Goal: Information Seeking & Learning: Learn about a topic

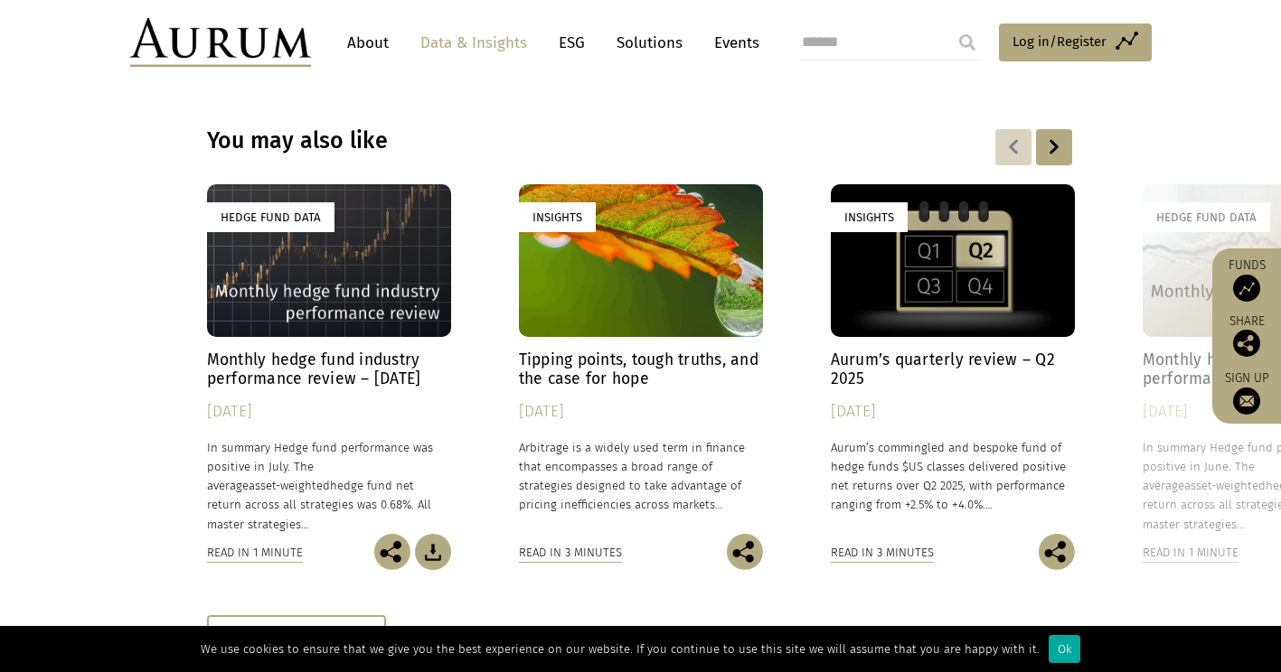
scroll to position [5504, 0]
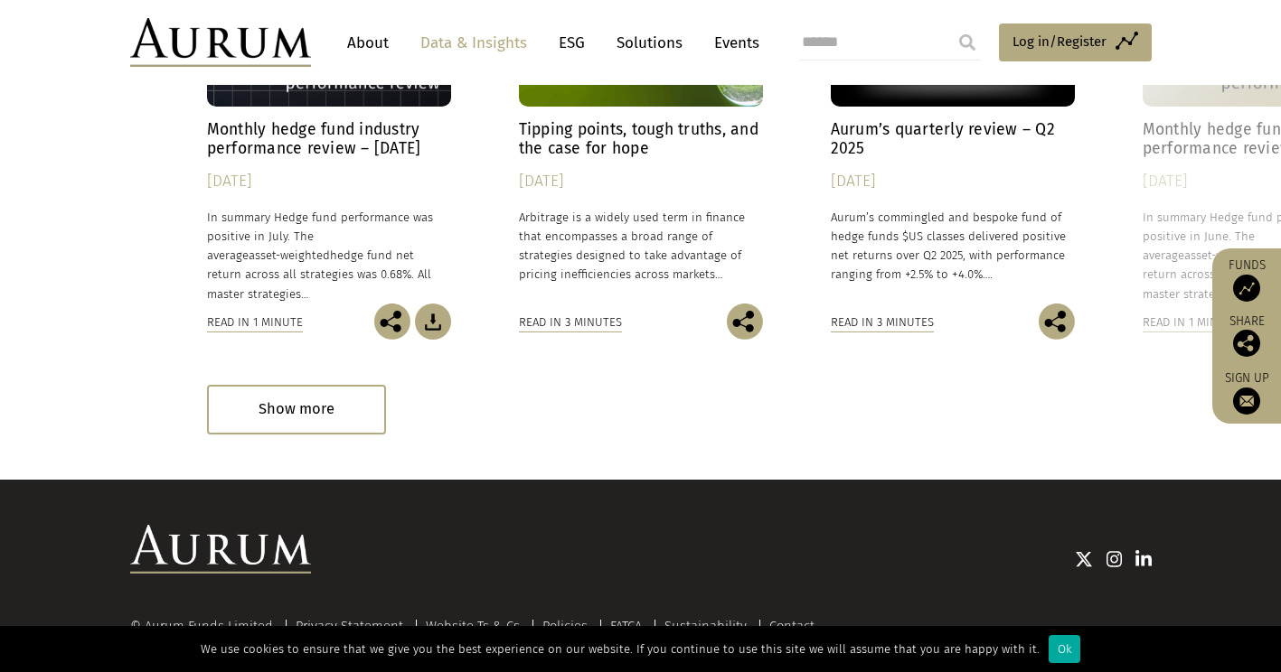
click at [368, 37] on link "About" at bounding box center [368, 42] width 60 height 33
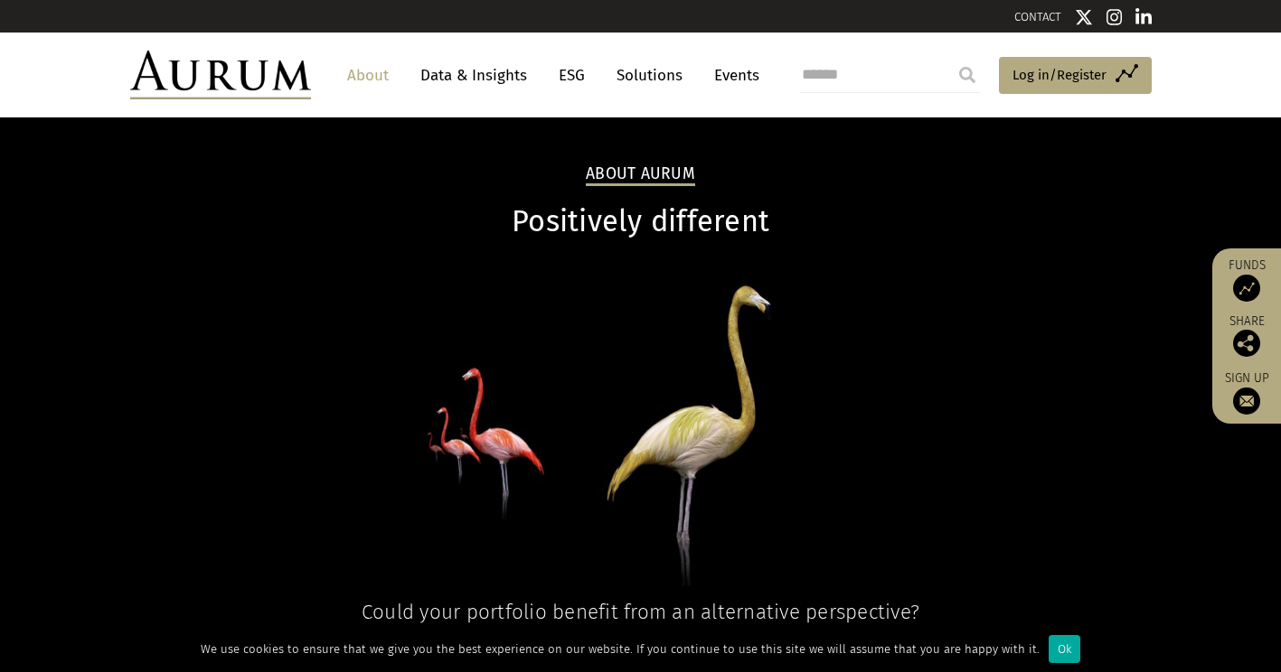
click at [466, 77] on link "Data & Insights" at bounding box center [473, 75] width 125 height 33
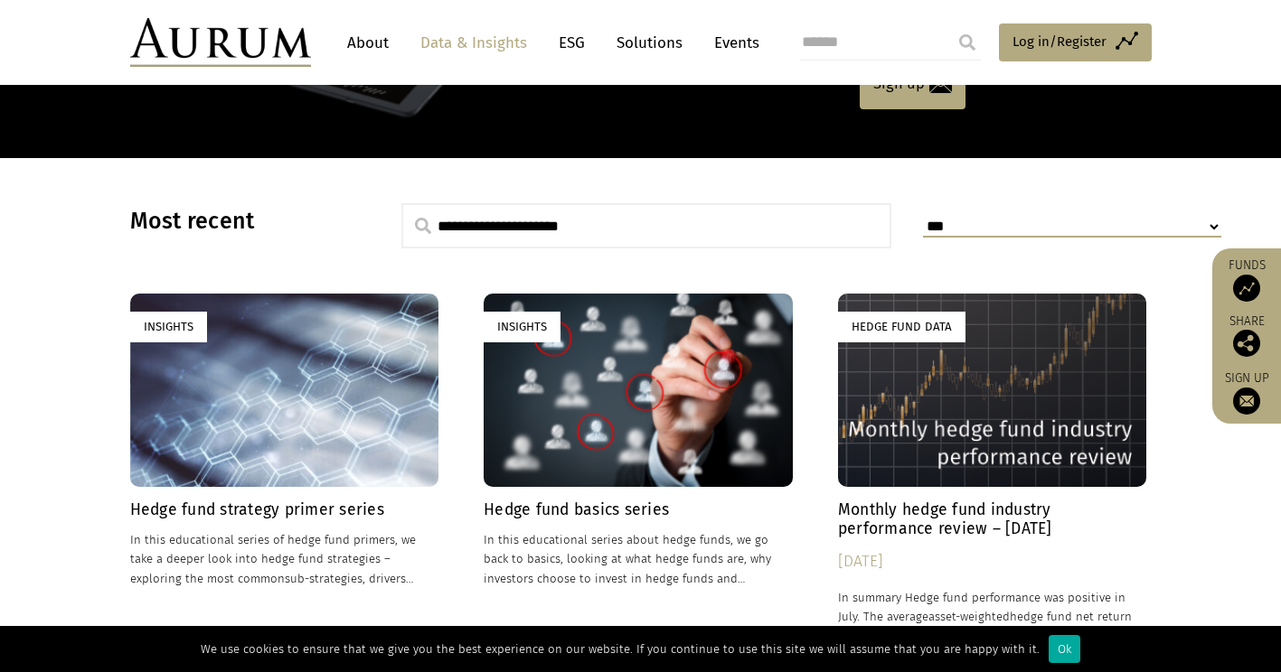
scroll to position [368, 0]
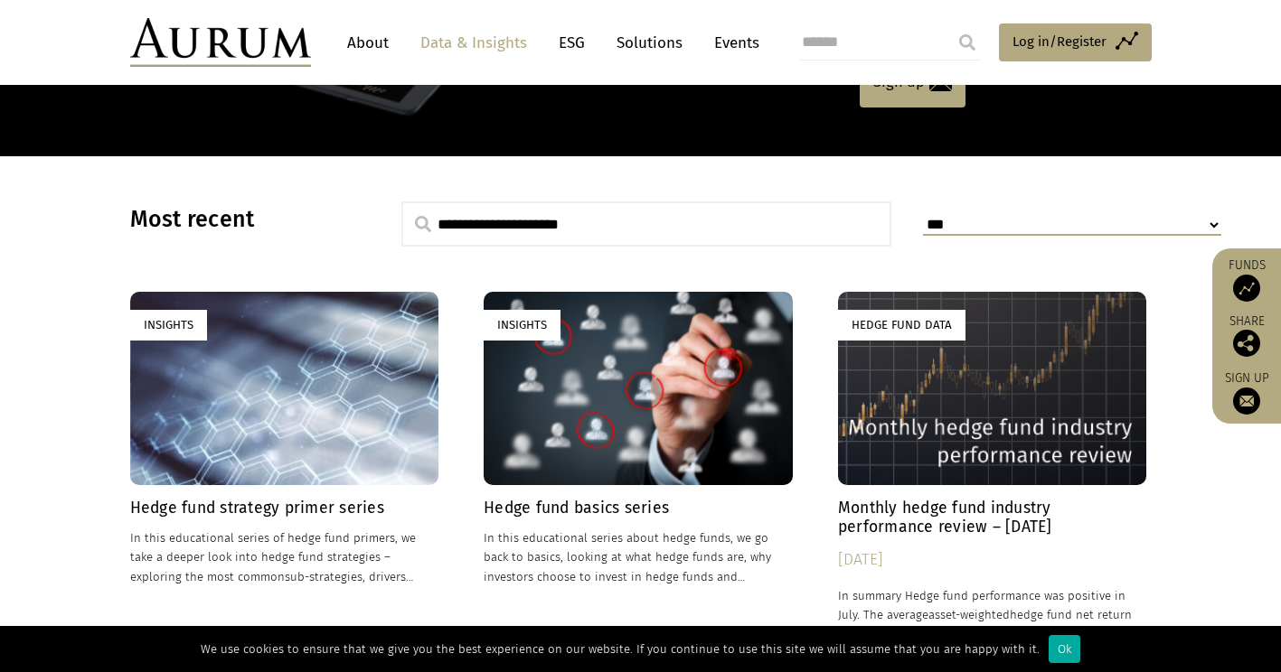
click at [366, 381] on div "Insights" at bounding box center [284, 388] width 309 height 193
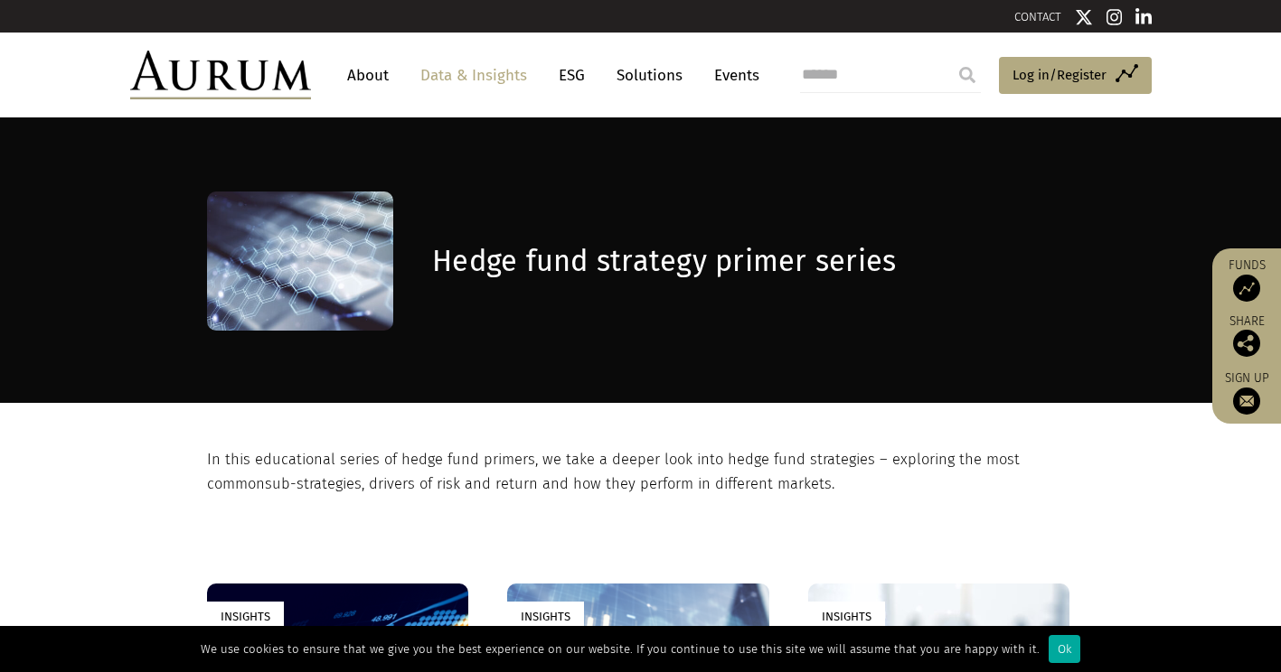
click at [101, 493] on section "In this educational series of hedge fund primers, we take a deeper look into he…" at bounding box center [640, 449] width 1281 height 93
click at [470, 78] on link "Data & Insights" at bounding box center [473, 75] width 125 height 33
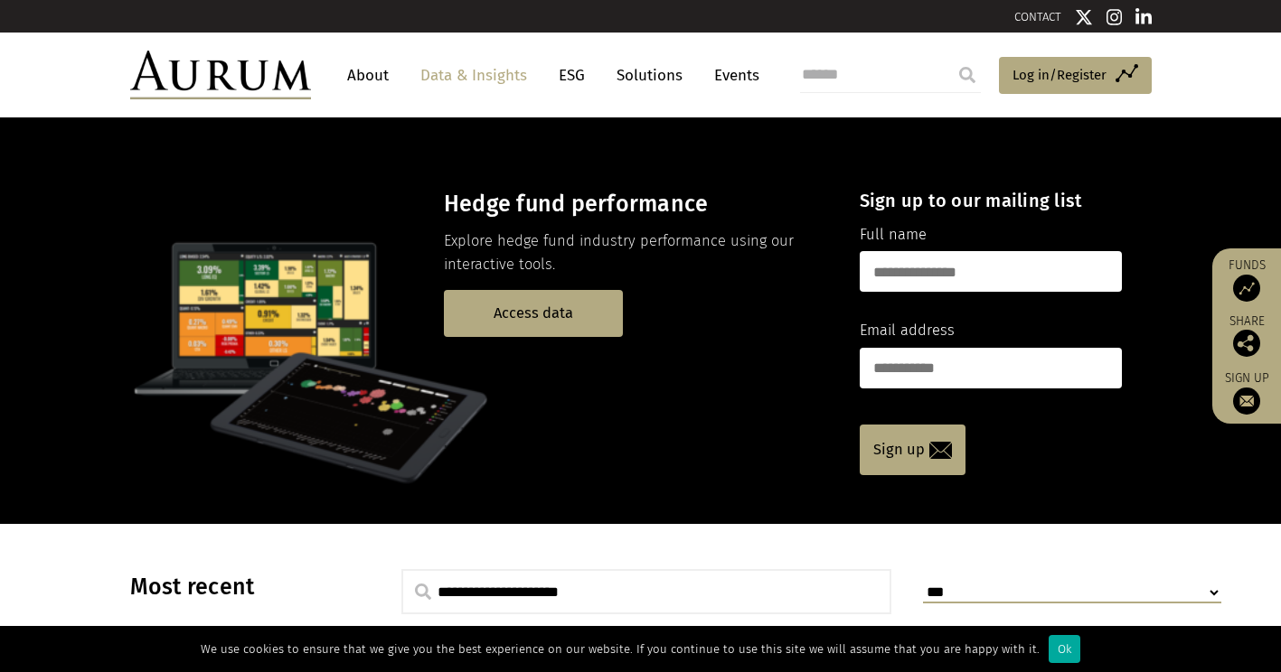
click at [657, 81] on link "Solutions" at bounding box center [649, 75] width 84 height 33
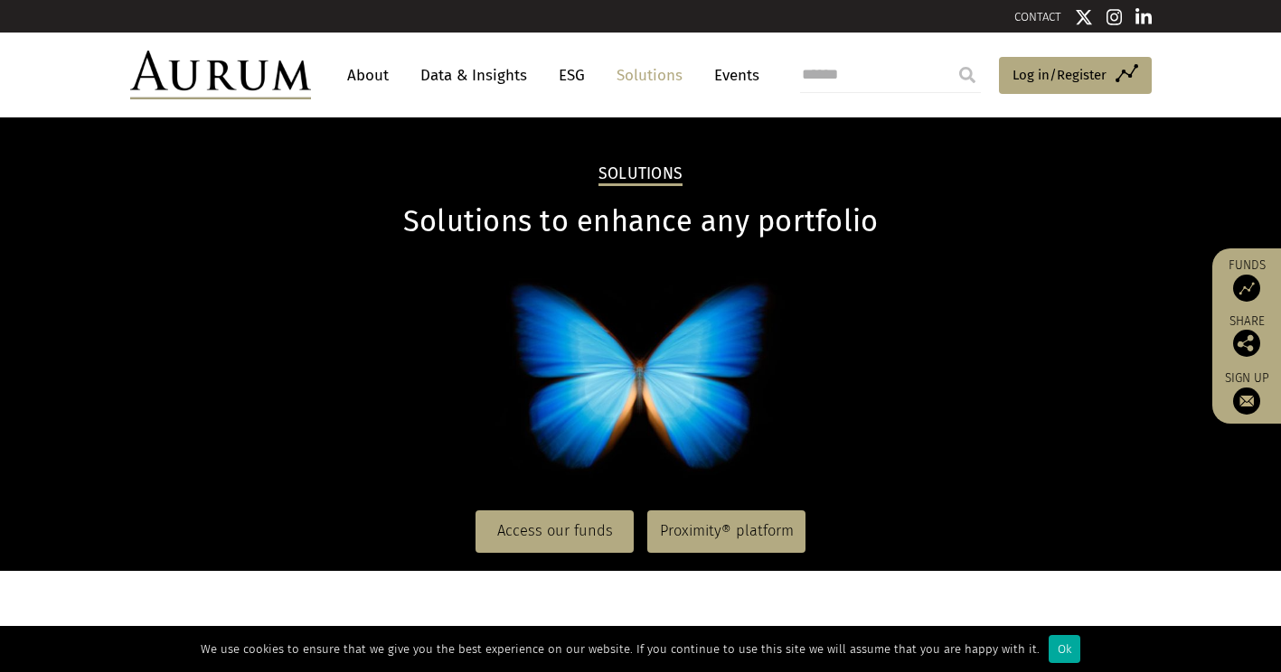
click at [460, 61] on link "Data & Insights" at bounding box center [473, 75] width 125 height 33
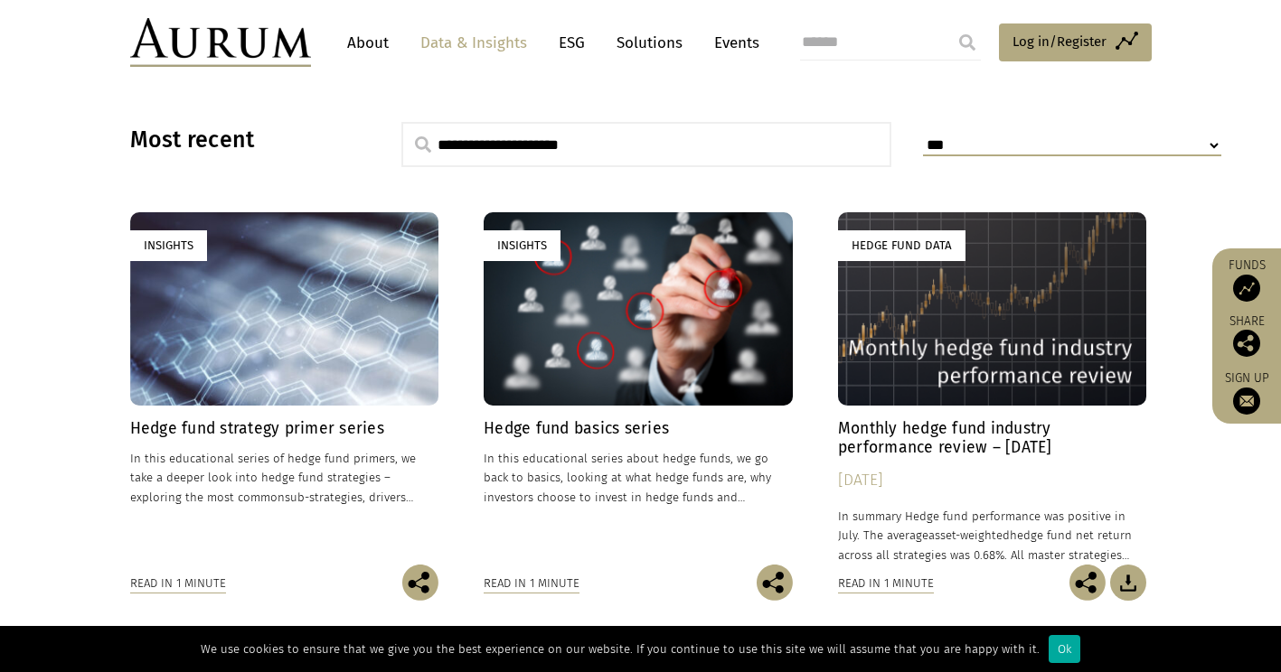
scroll to position [446, 0]
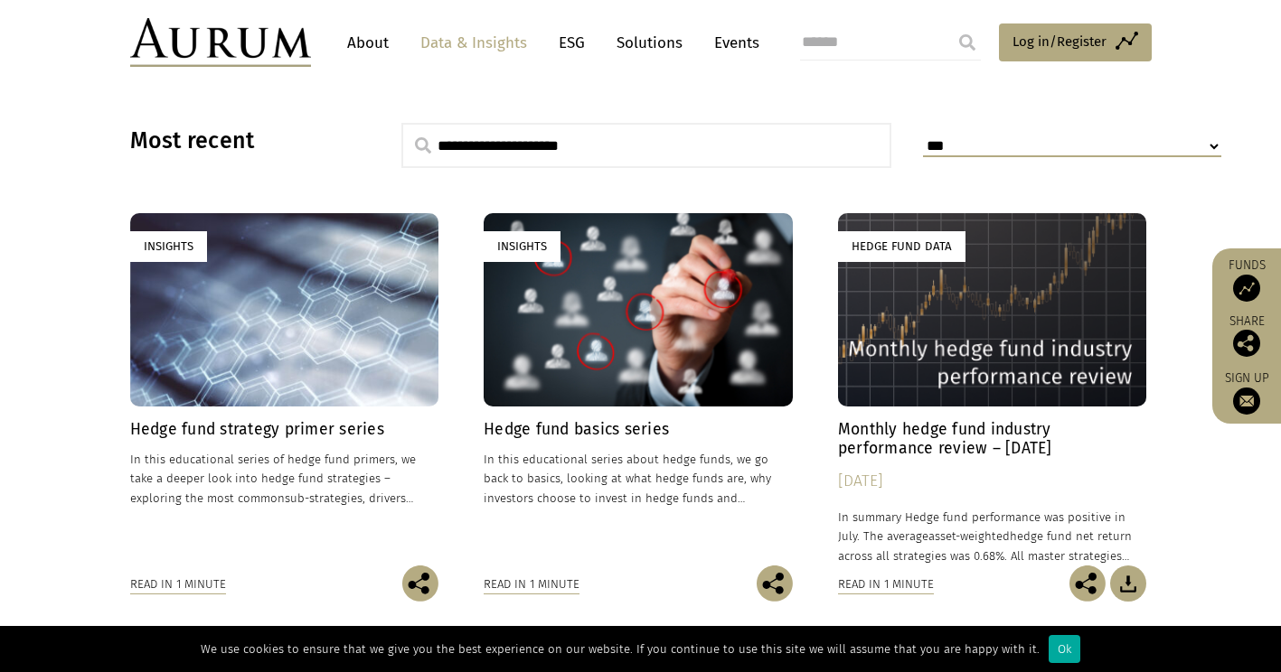
click at [303, 440] on div "Hedge fund strategy primer series In this educational series of hedge fund prim…" at bounding box center [284, 493] width 309 height 146
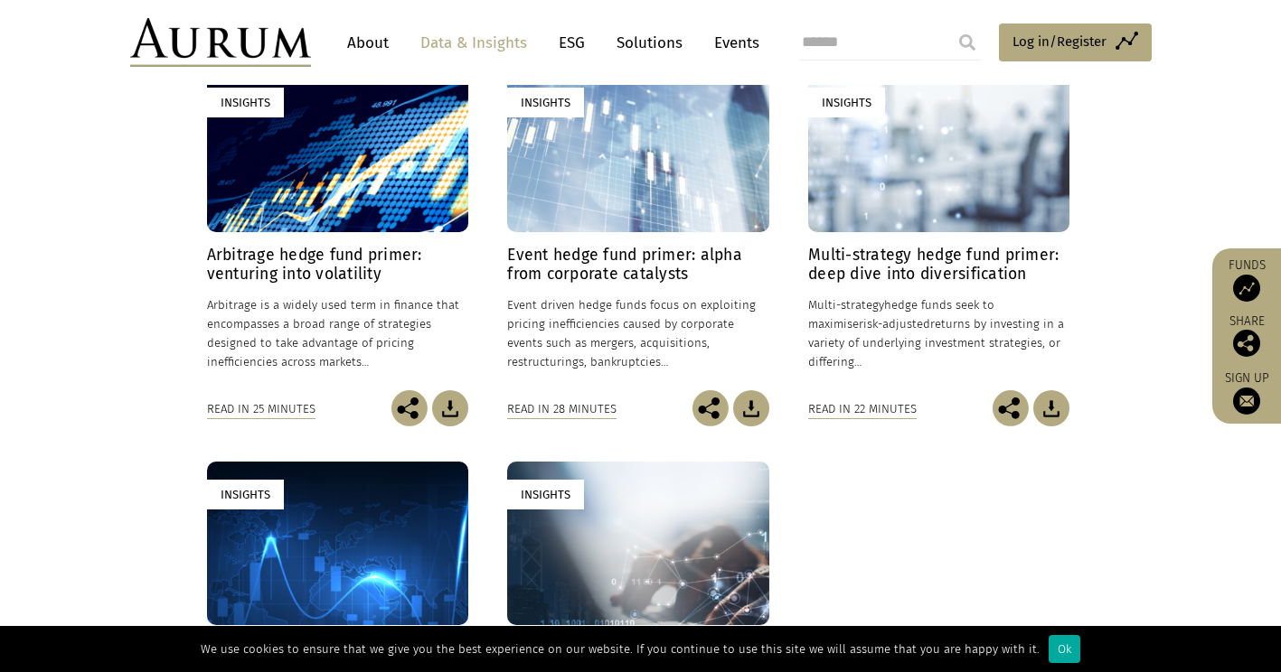
scroll to position [520, 0]
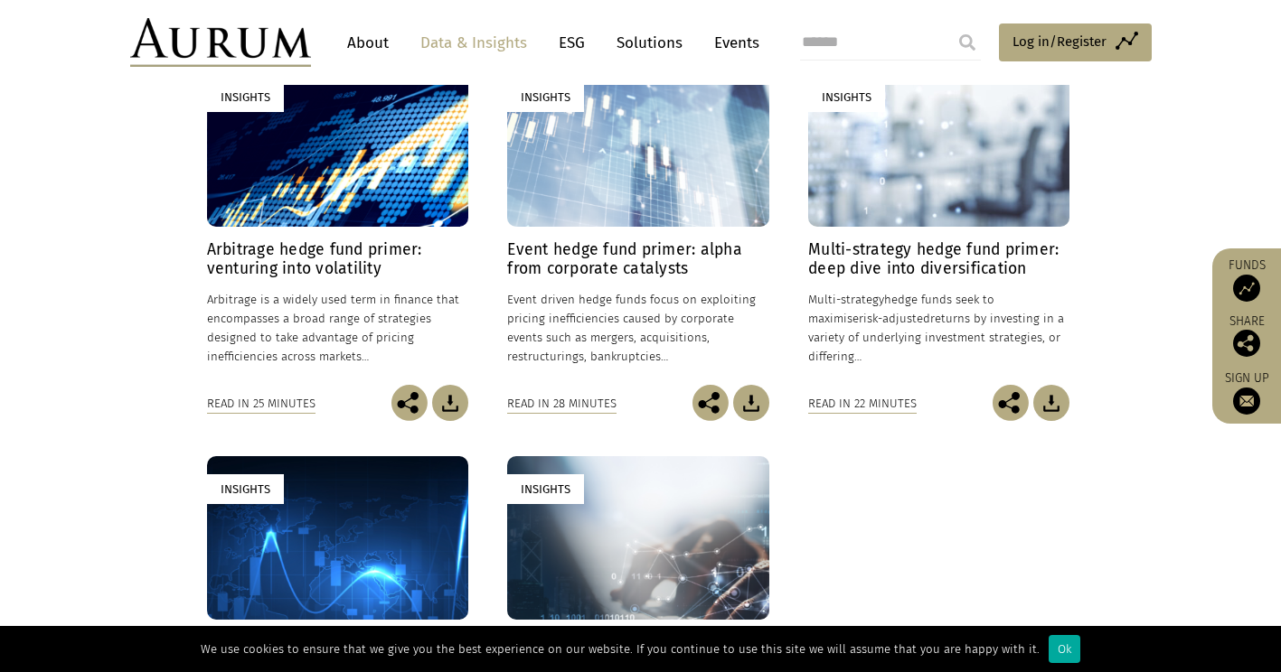
click at [822, 271] on h4 "Multi-strategy hedge fund primer: deep dive into diversification" at bounding box center [938, 259] width 261 height 38
click at [647, 167] on div "Insights" at bounding box center [637, 146] width 261 height 164
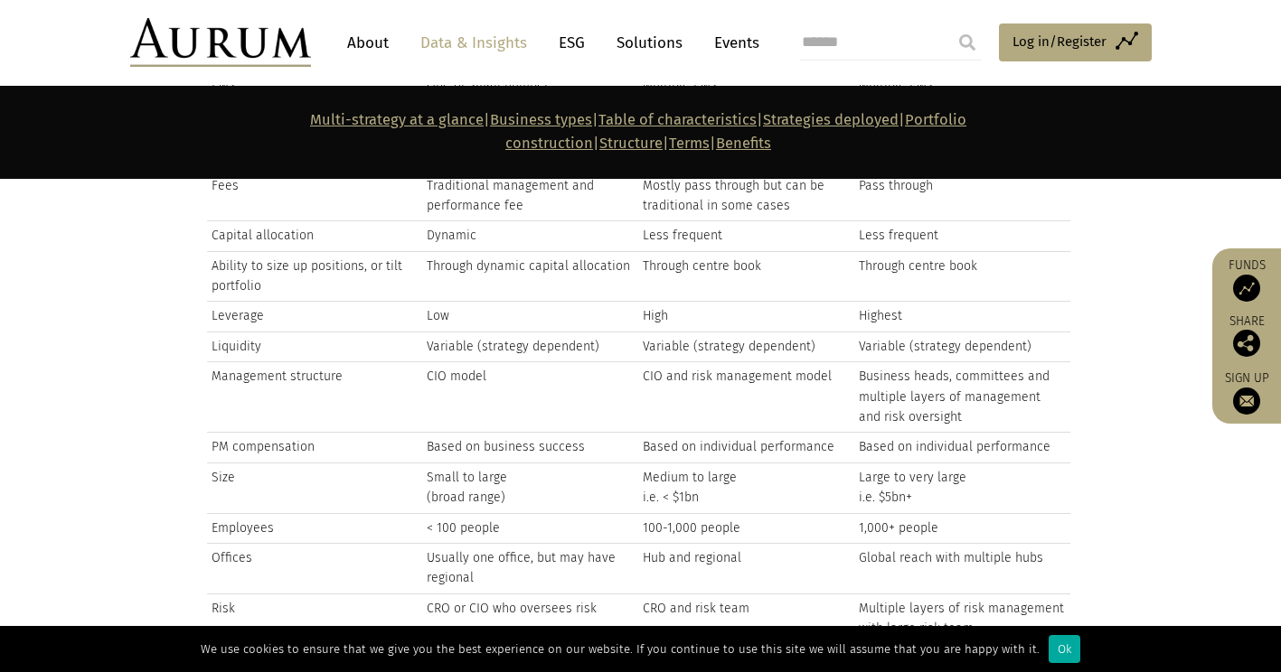
scroll to position [4534, 0]
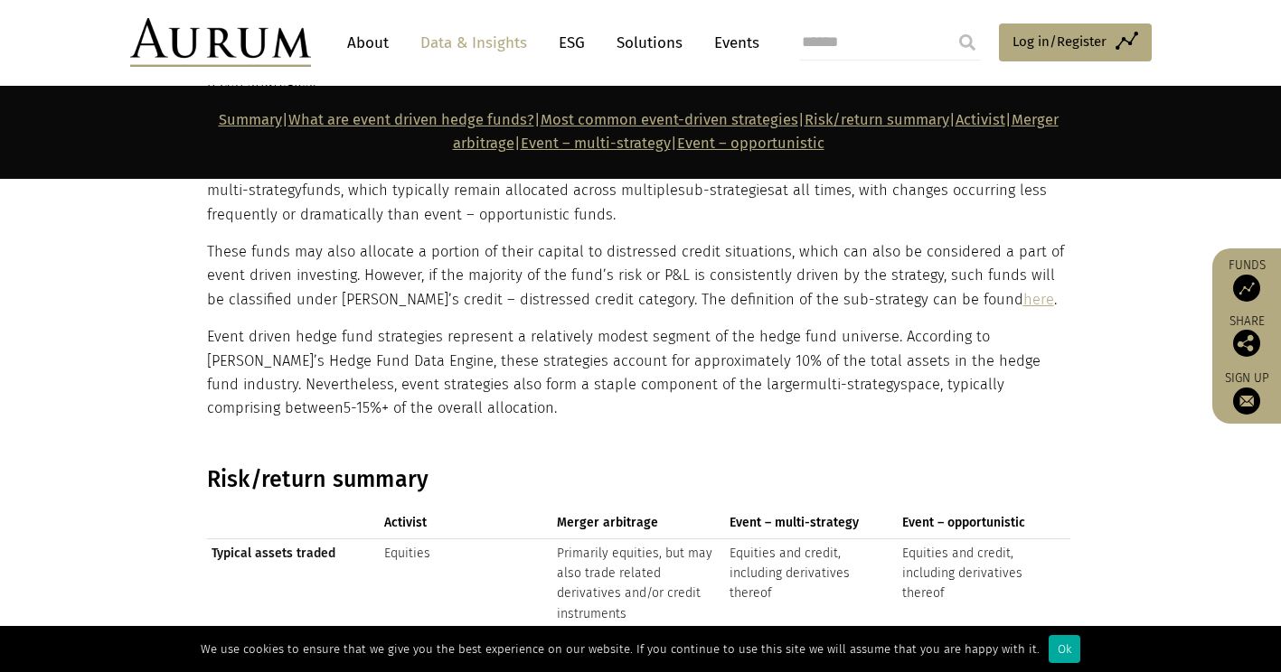
scroll to position [2697, 0]
